Goal: Task Accomplishment & Management: Manage account settings

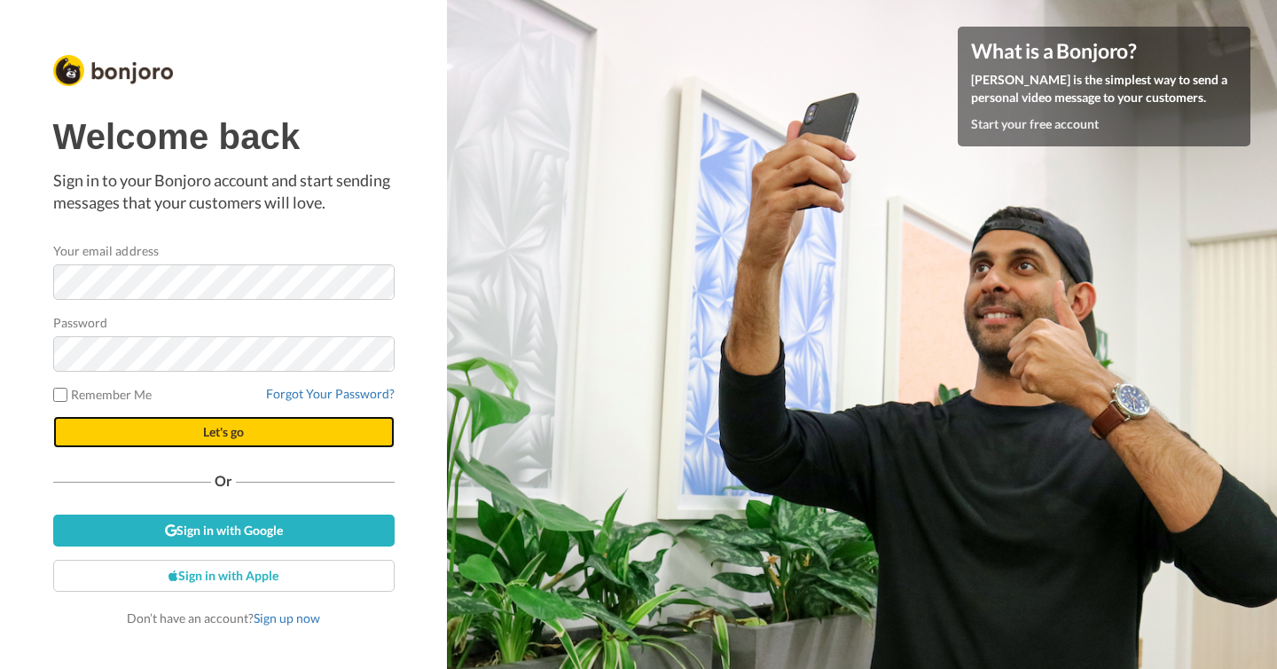
click at [234, 436] on span "Let's go" at bounding box center [223, 431] width 41 height 15
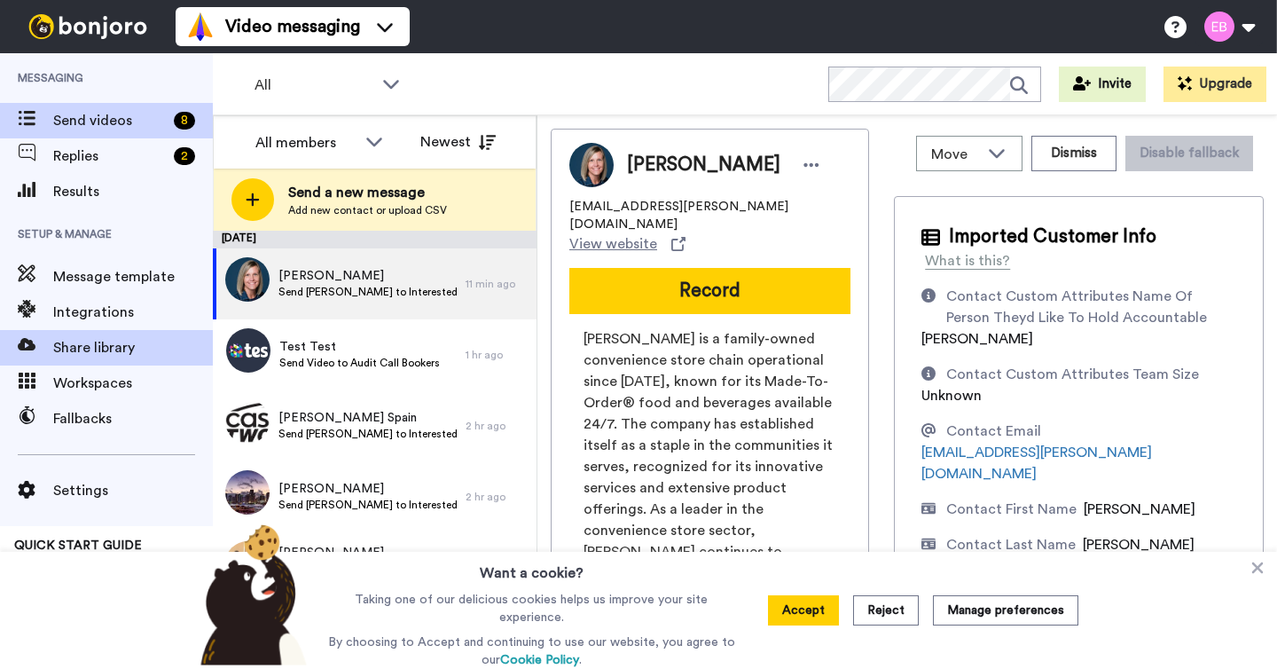
scroll to position [4, 0]
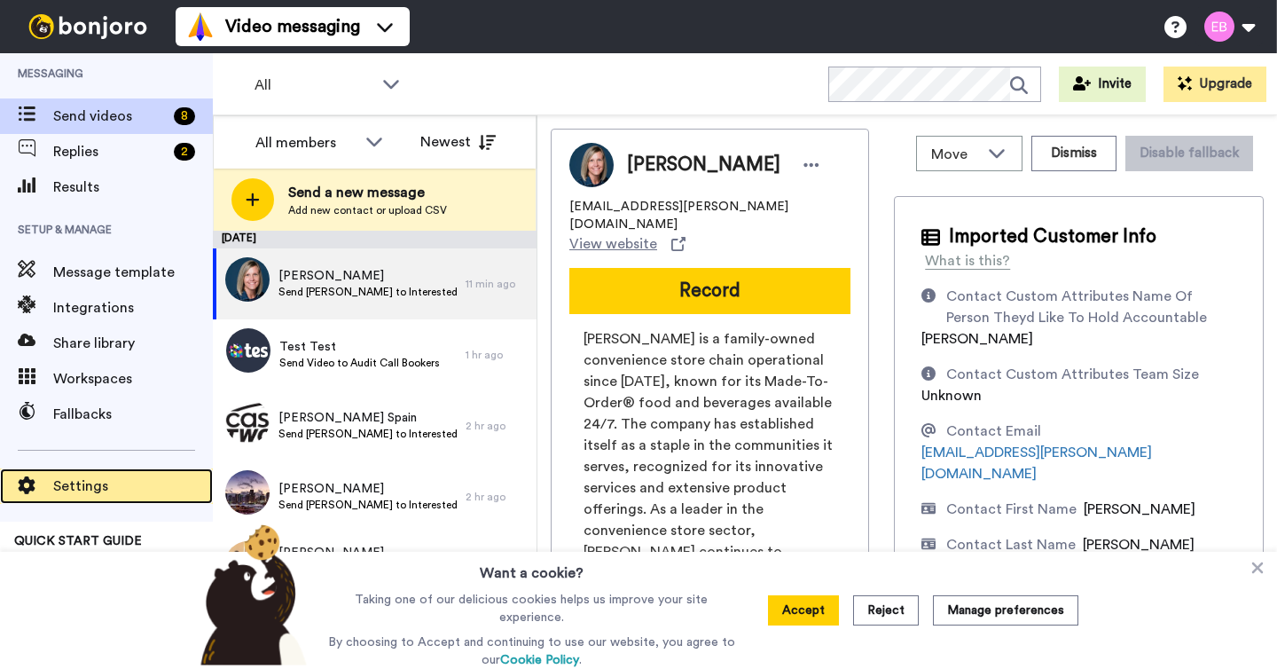
click at [97, 482] on span "Settings" at bounding box center [133, 485] width 160 height 21
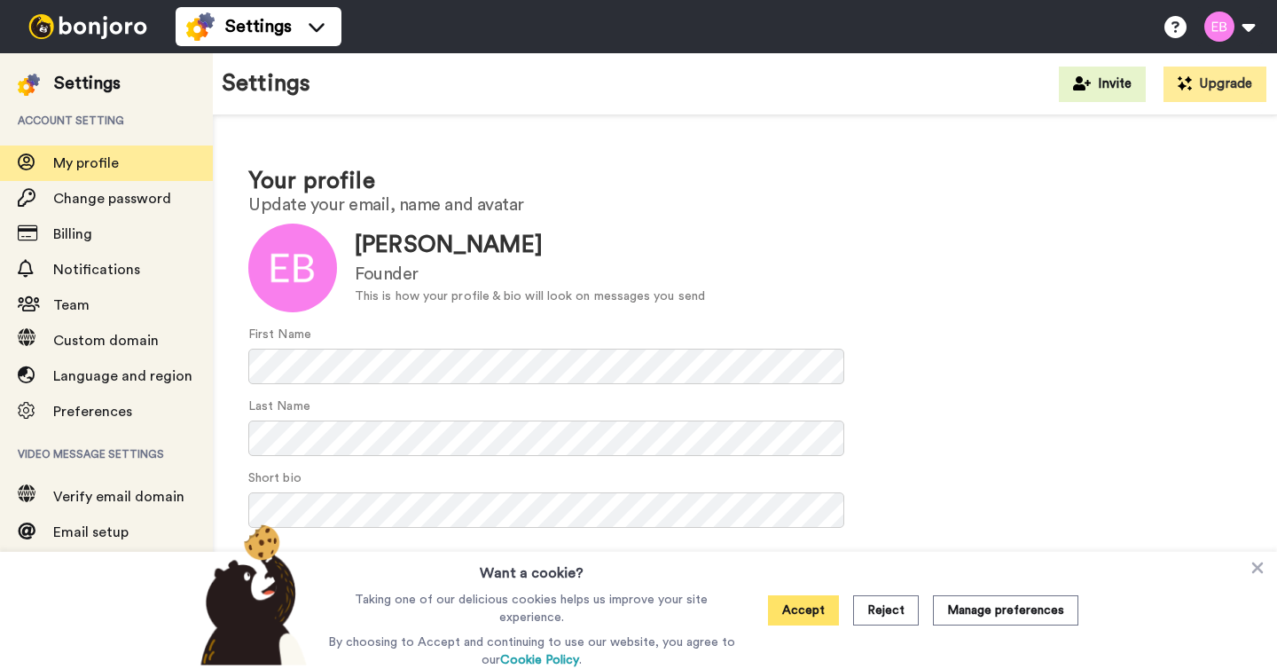
click at [817, 610] on button "Accept" at bounding box center [803, 610] width 71 height 30
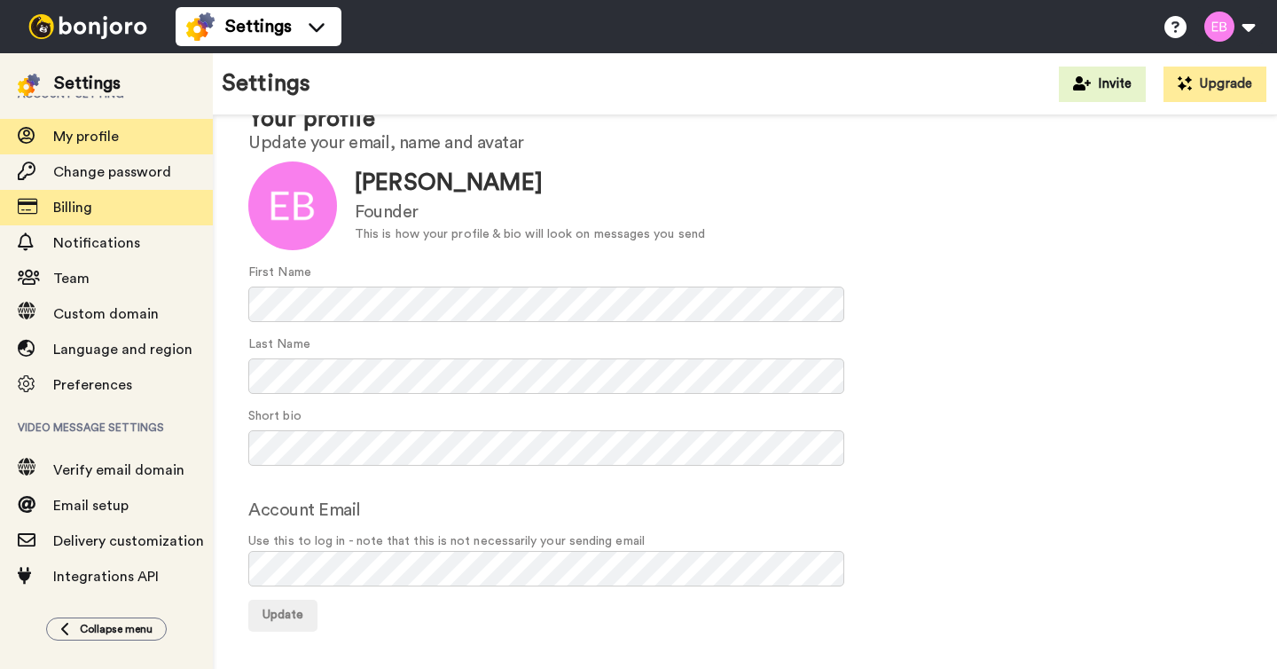
scroll to position [32, 0]
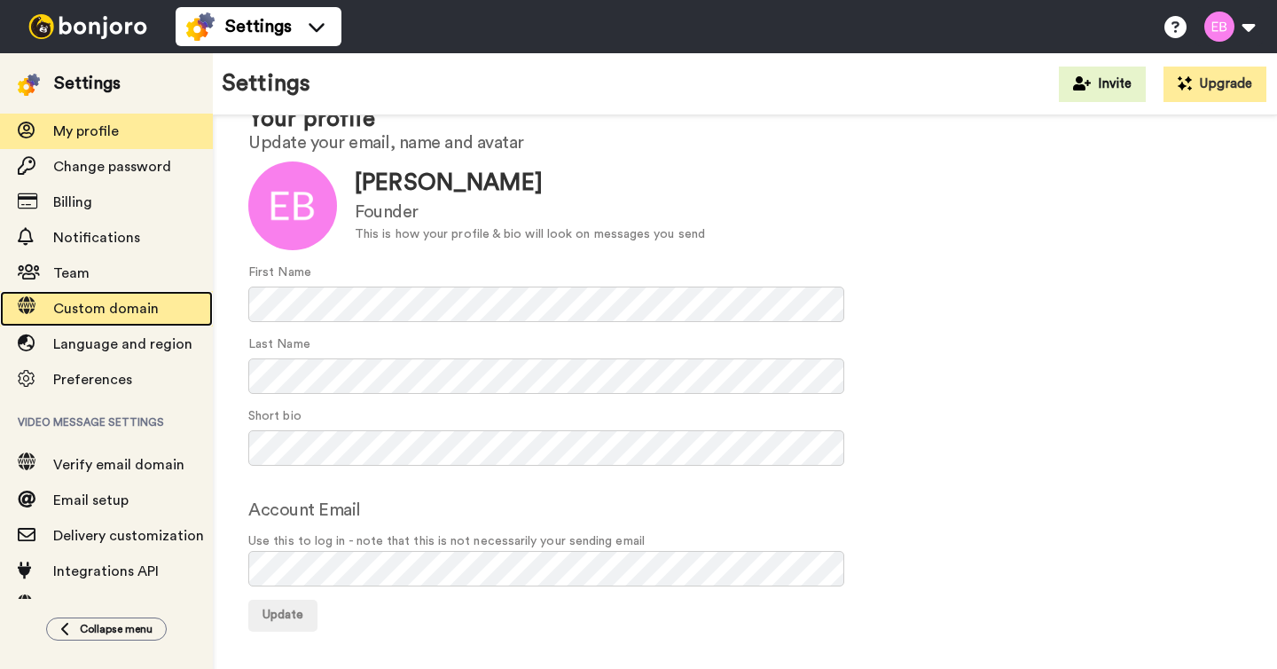
click at [102, 313] on span "Custom domain" at bounding box center [106, 309] width 106 height 14
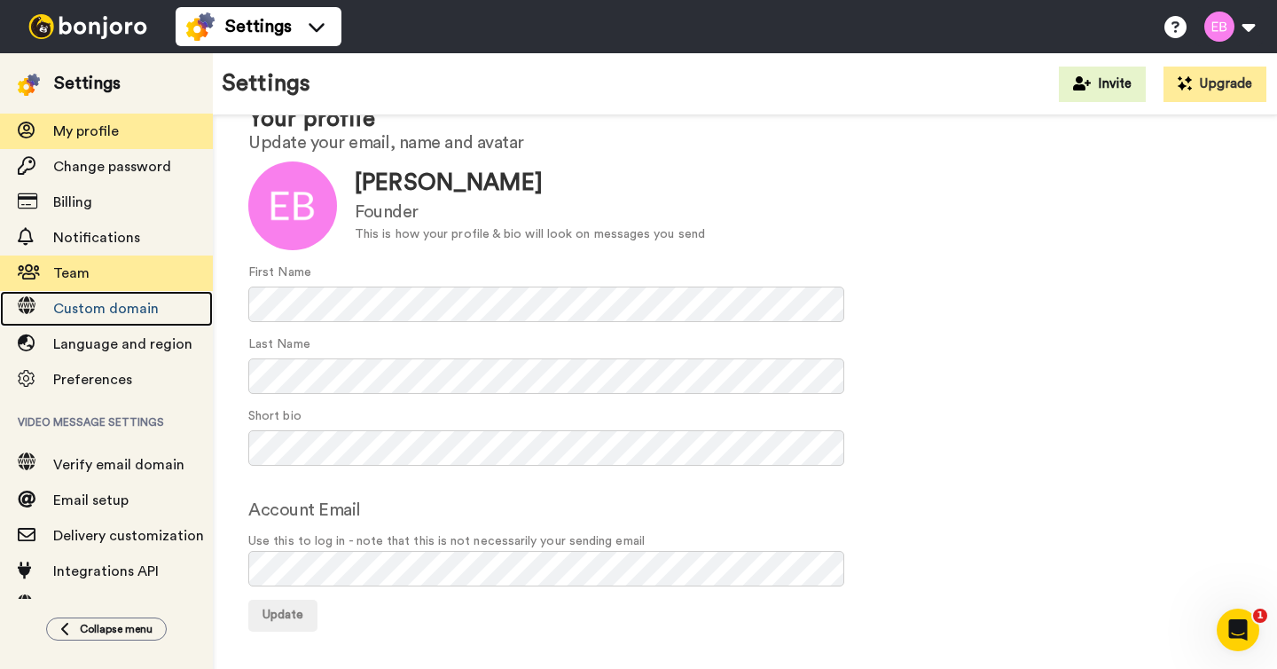
scroll to position [0, 0]
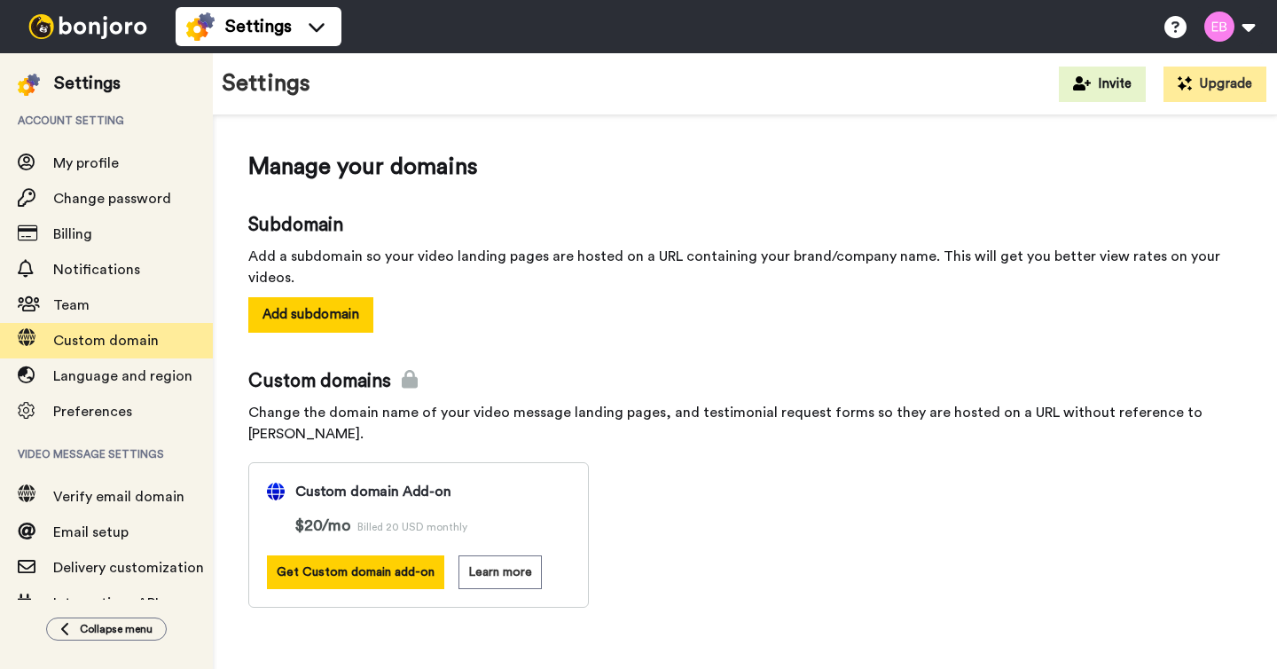
click at [526, 161] on span "Manage your domains" at bounding box center [744, 167] width 993 height 33
click at [151, 497] on span "Verify email domain" at bounding box center [118, 497] width 131 height 14
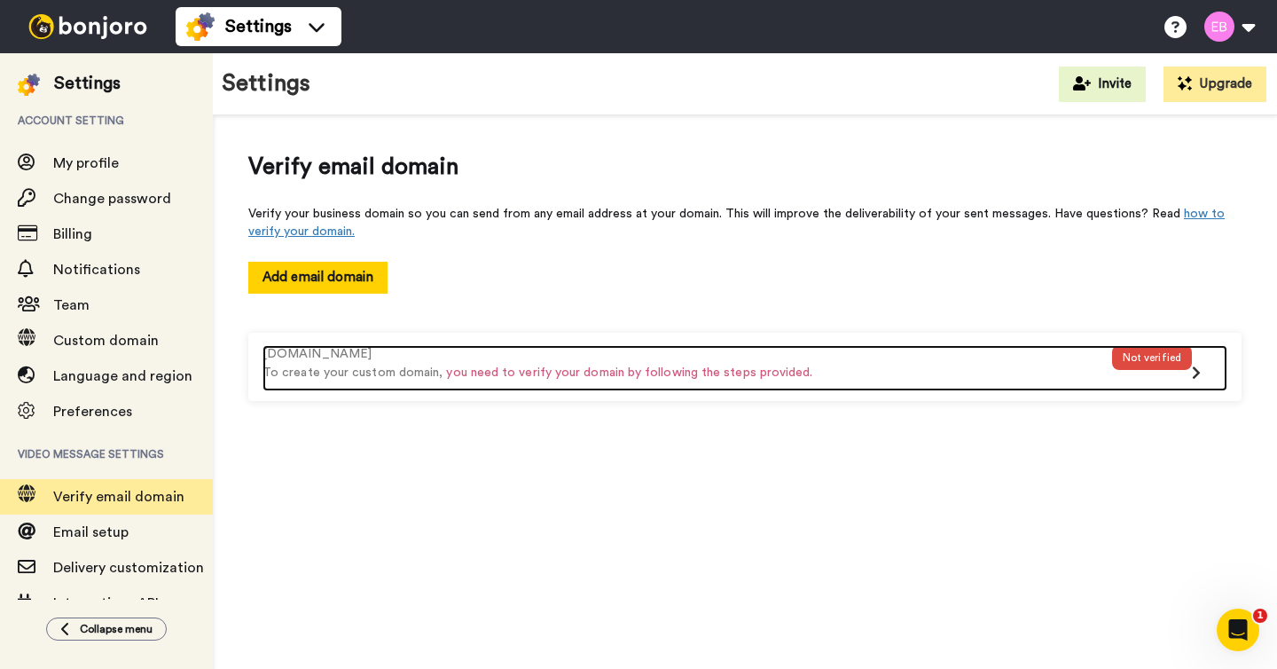
click at [1179, 377] on div "Not verified" at bounding box center [1152, 368] width 80 height 46
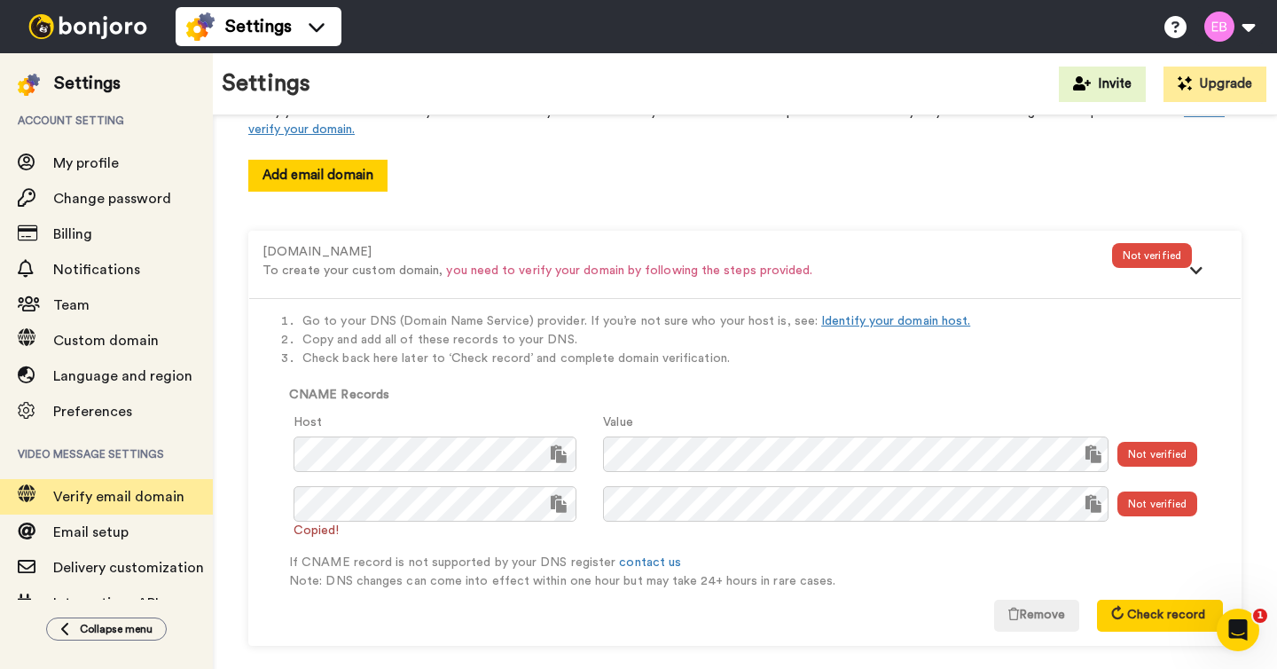
scroll to position [120, 0]
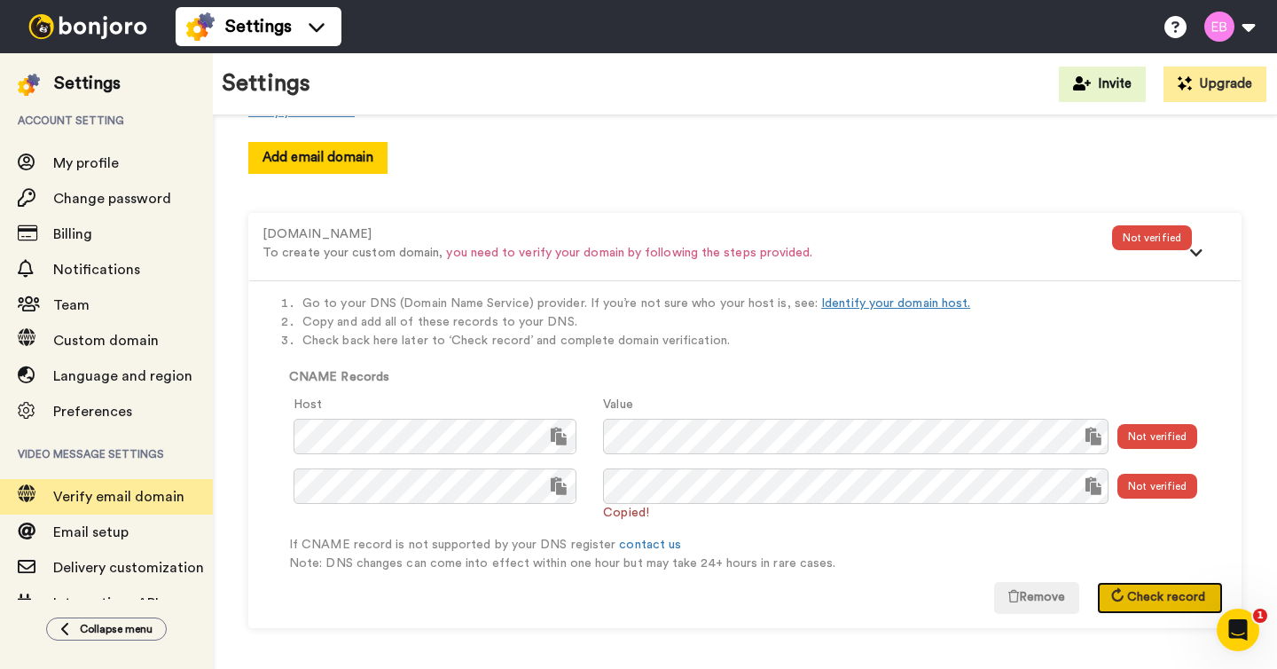
click at [1139, 593] on span "Check record" at bounding box center [1166, 597] width 78 height 12
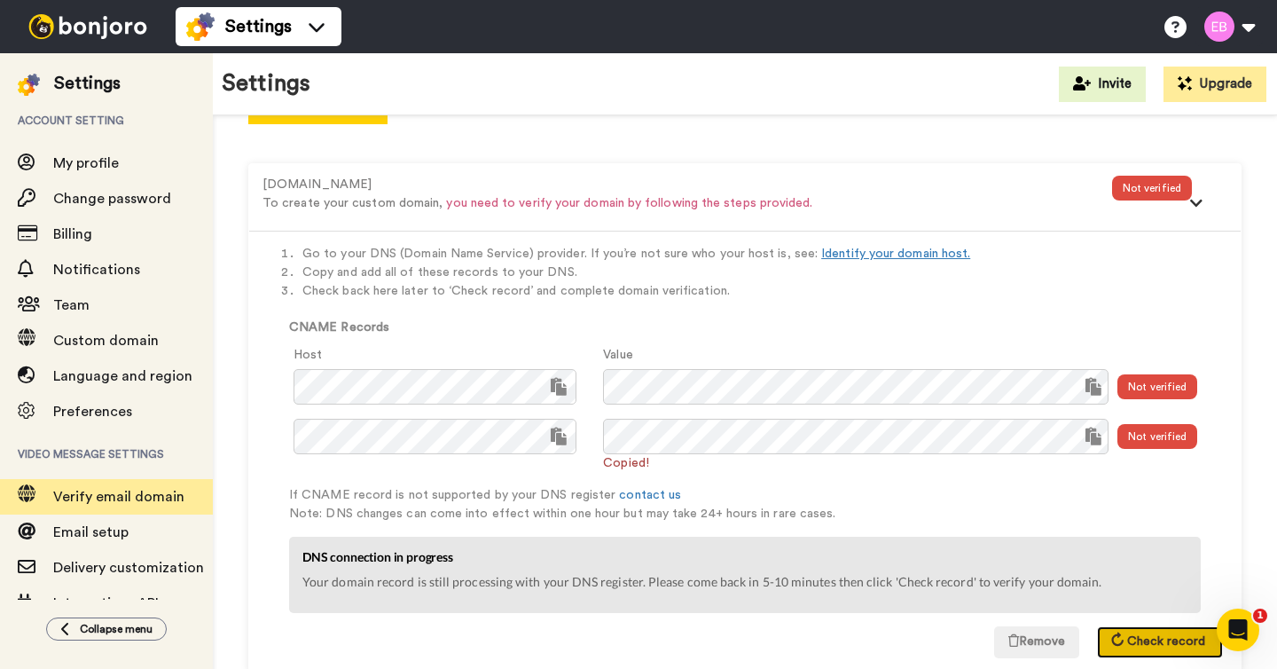
scroll to position [215, 0]
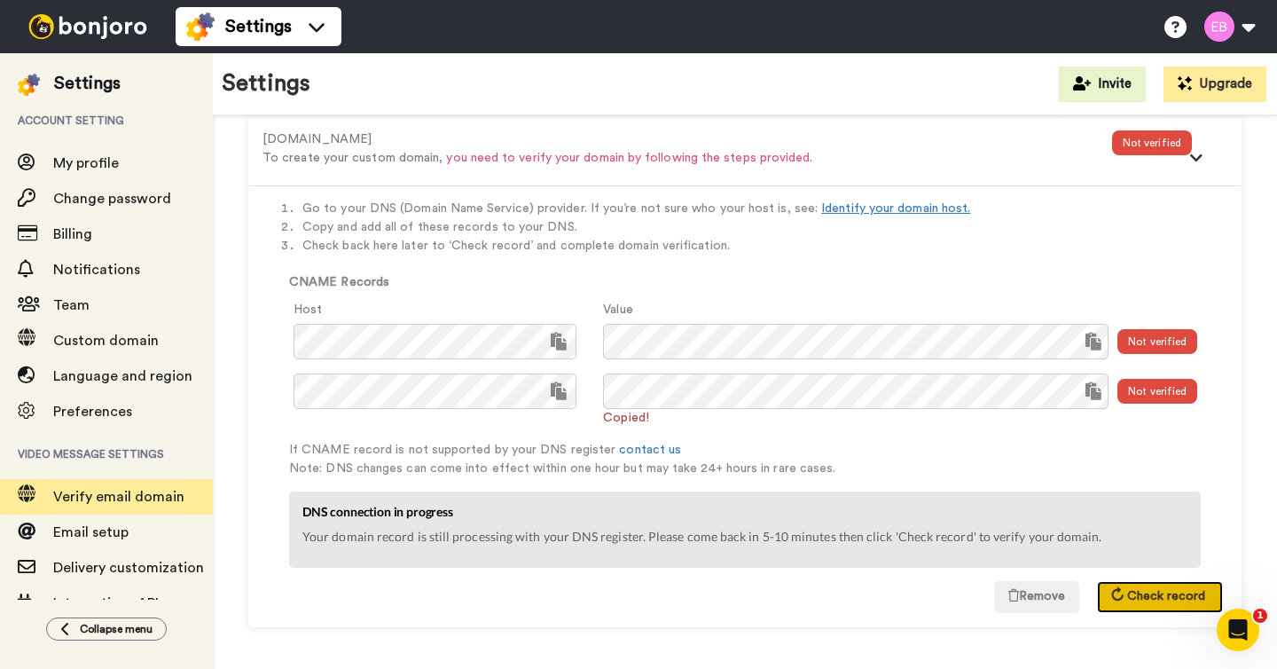
click at [1131, 591] on span "Check record" at bounding box center [1166, 596] width 78 height 12
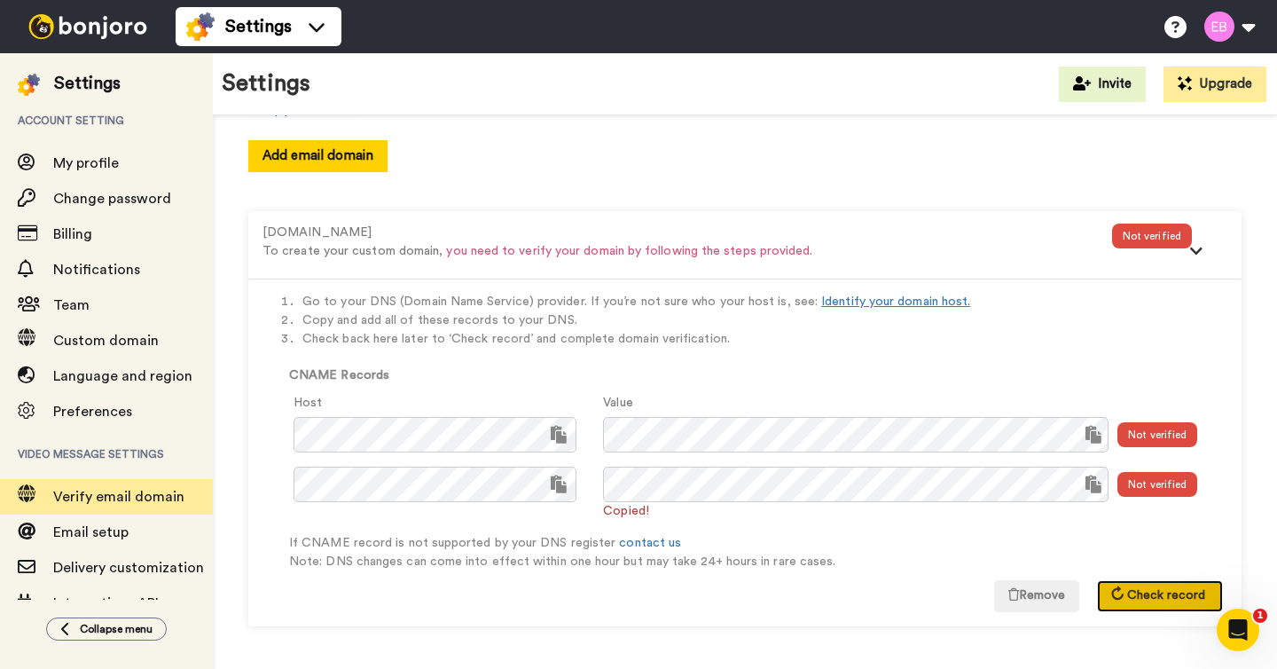
scroll to position [120, 0]
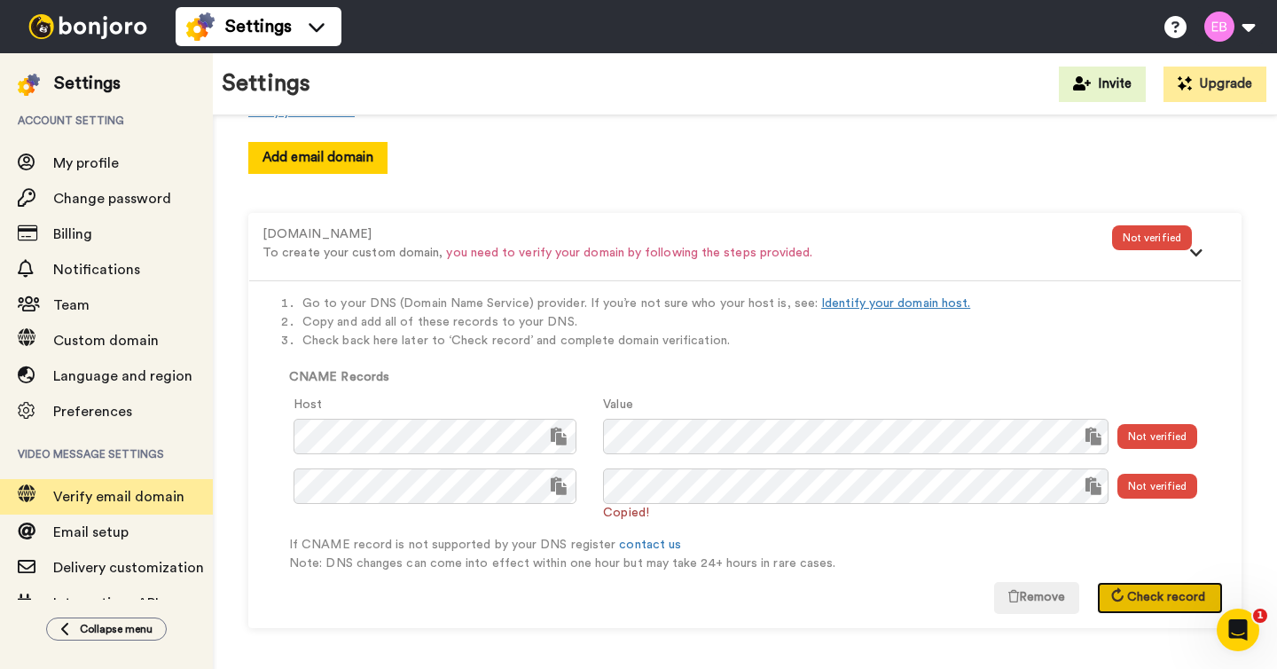
click at [1140, 585] on button "Check record" at bounding box center [1160, 598] width 126 height 32
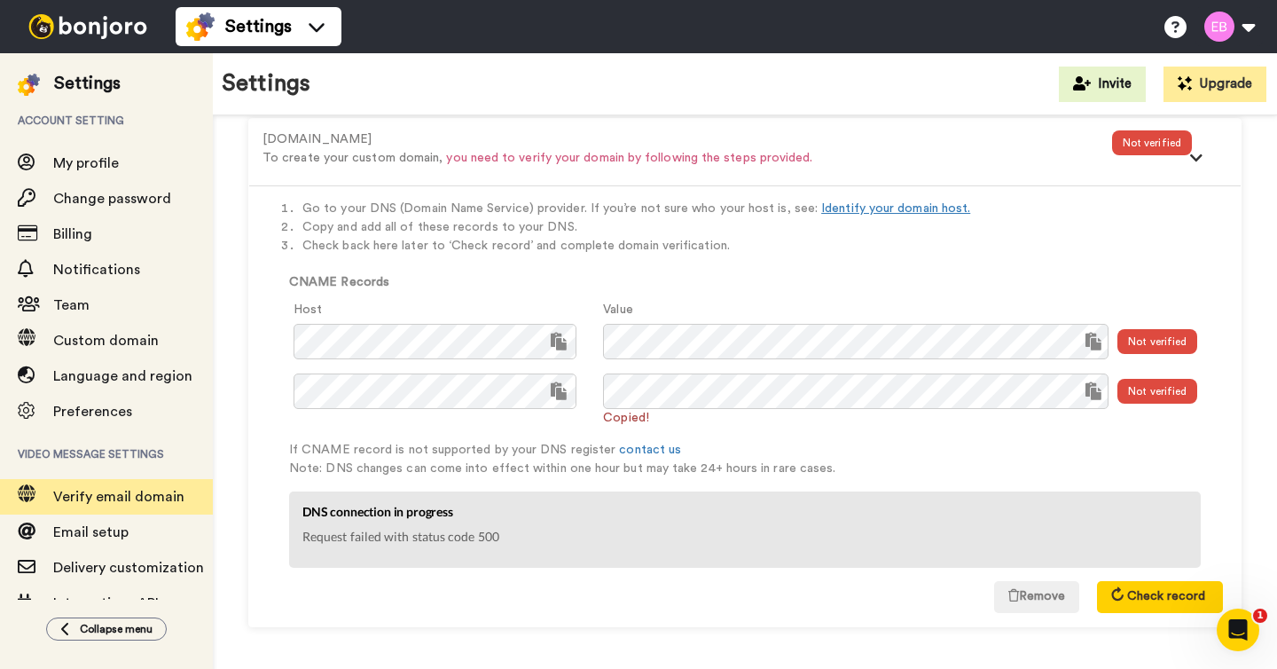
click at [1175, 342] on div "Not verified" at bounding box center [1157, 341] width 80 height 25
click at [1151, 396] on div "Not verified" at bounding box center [1157, 391] width 80 height 25
click at [1127, 596] on span "Check record" at bounding box center [1166, 596] width 78 height 12
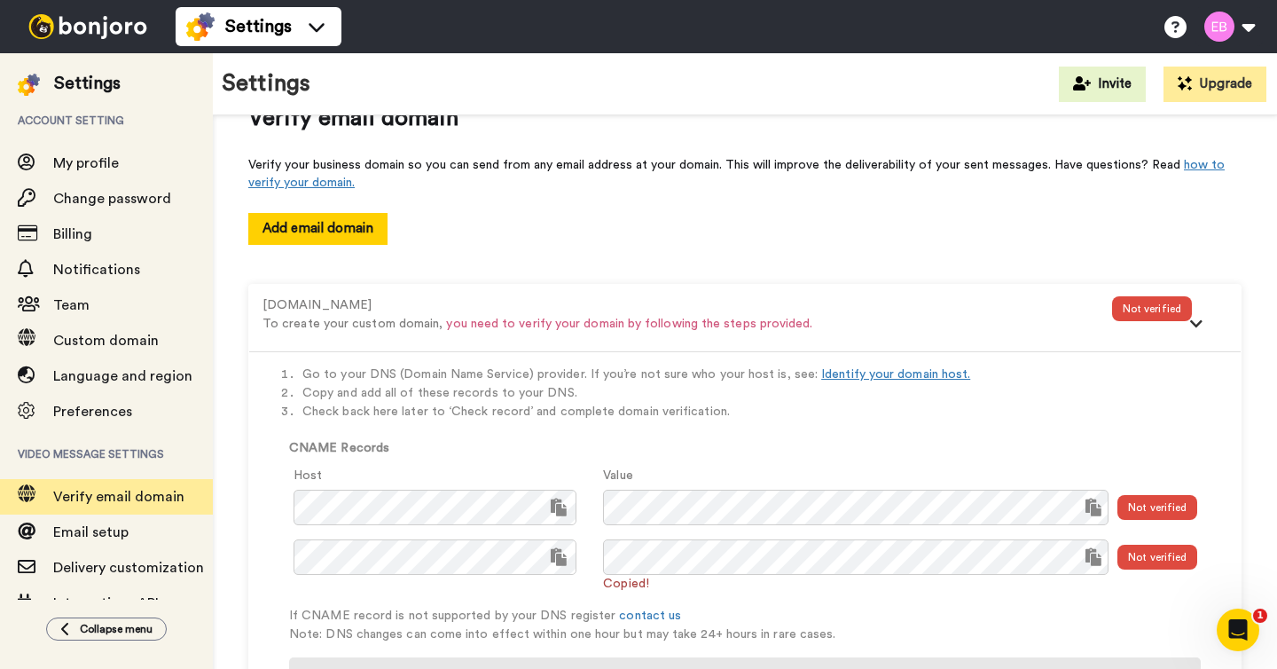
scroll to position [0, 0]
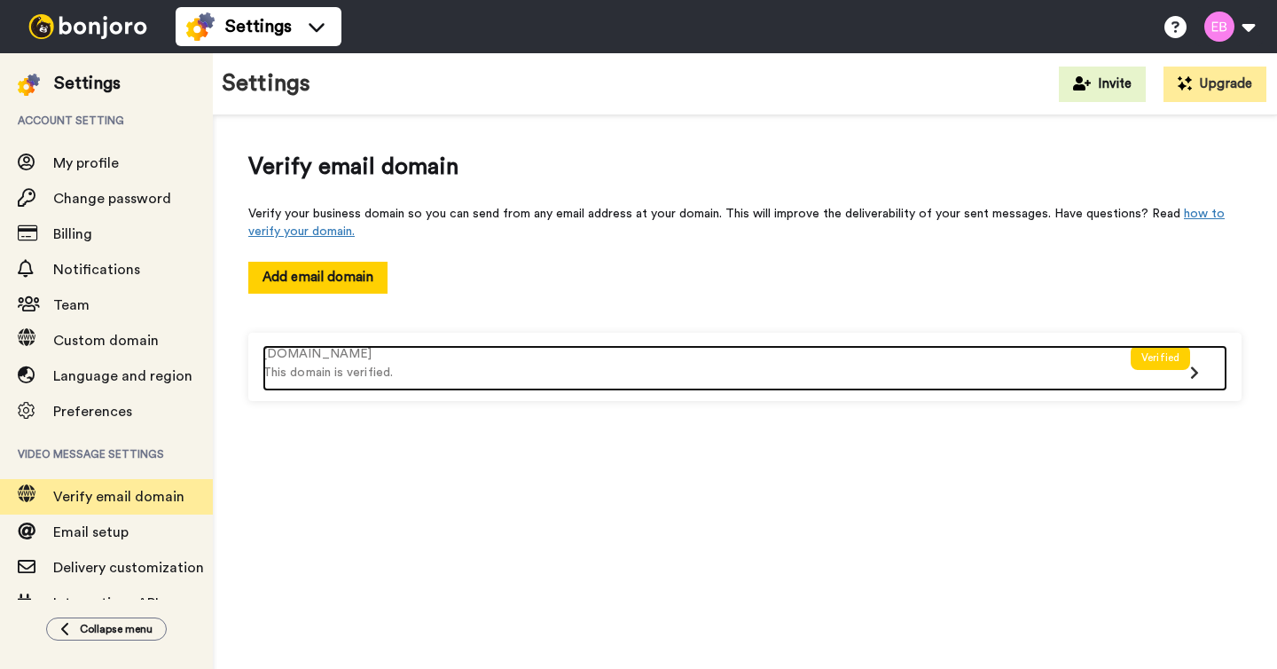
click at [1195, 379] on div at bounding box center [1207, 377] width 35 height 28
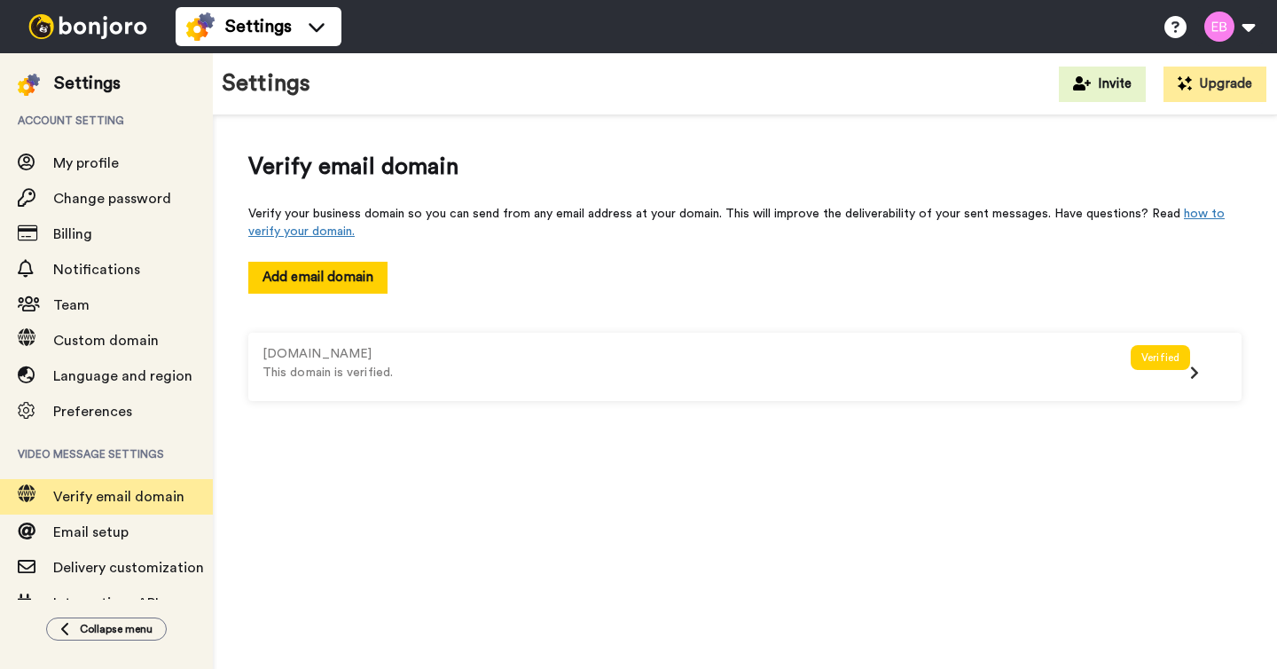
click at [436, 488] on div "Verify email domain Verify your business domain so you can send from any email …" at bounding box center [745, 397] width 1064 height 564
